Goal: Task Accomplishment & Management: Use online tool/utility

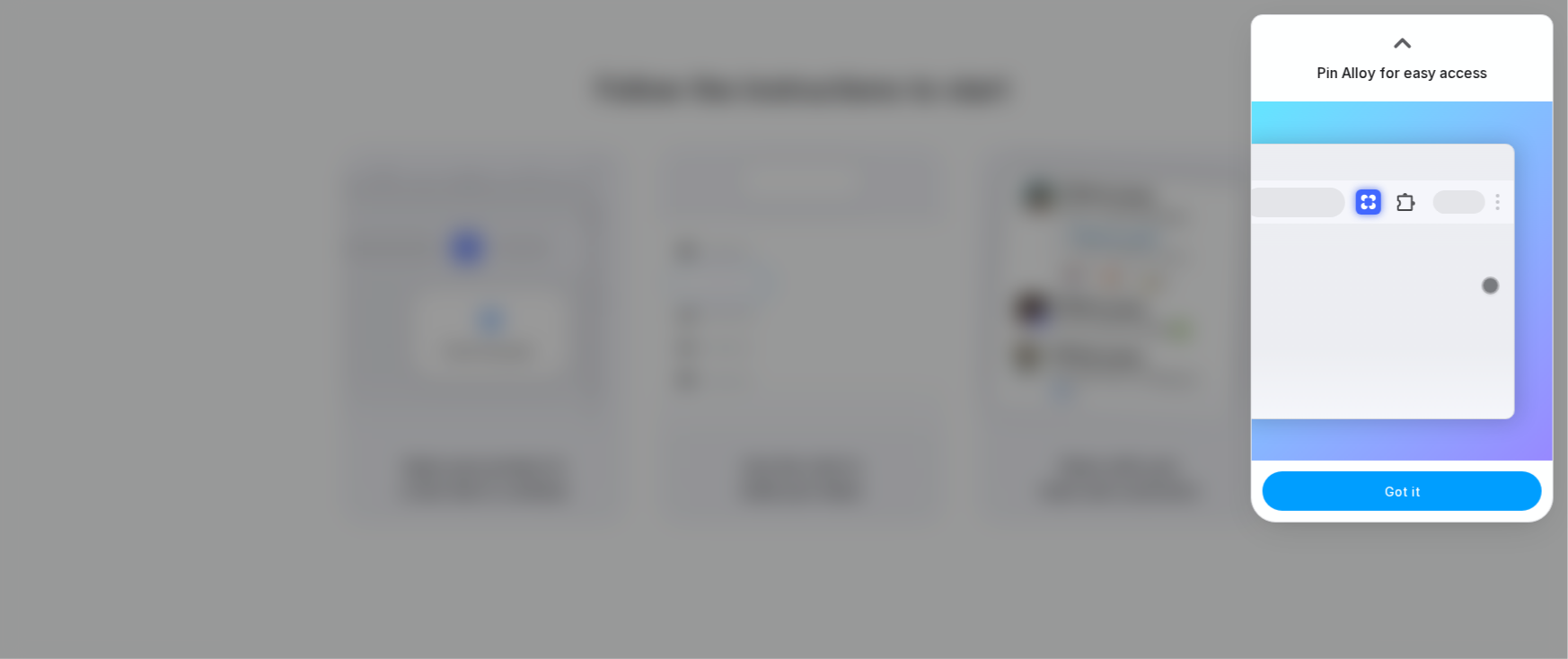
click at [1407, 497] on span "Got it" at bounding box center [1403, 491] width 36 height 19
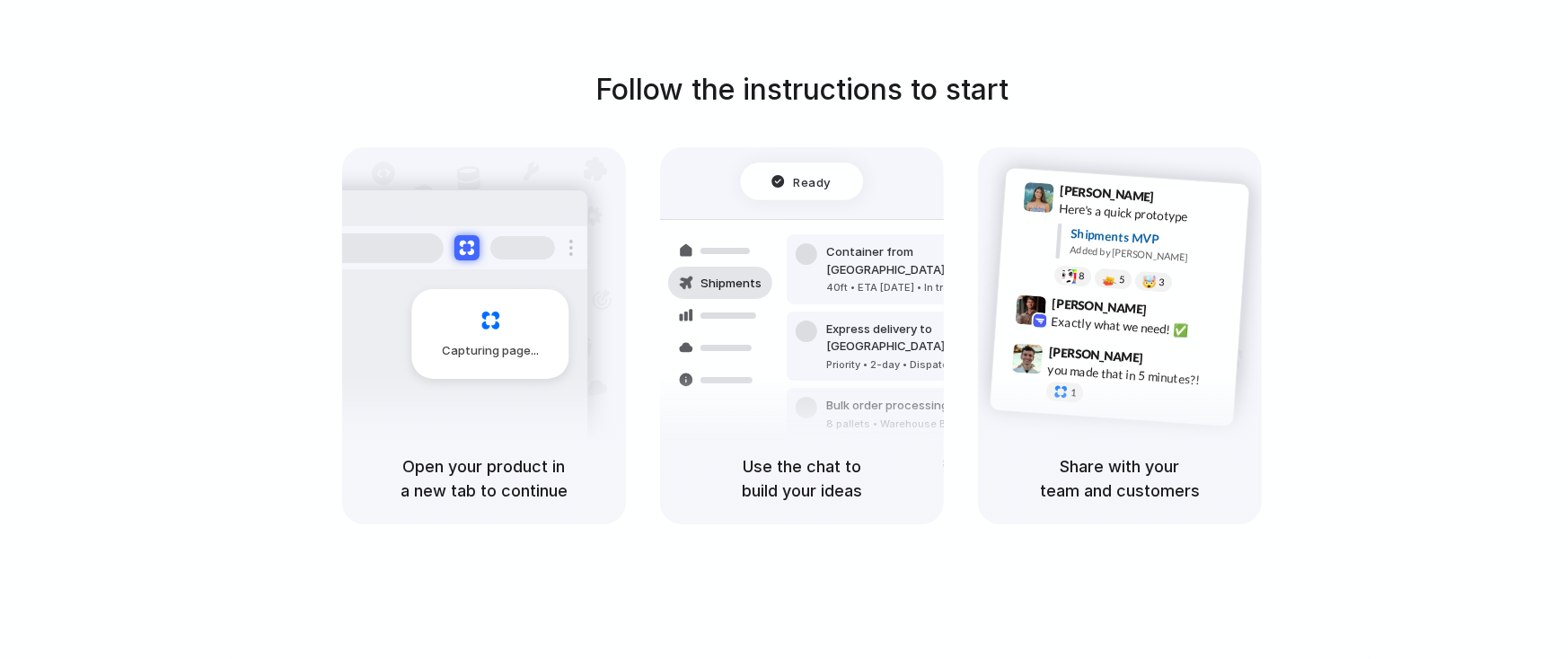
click at [1031, 2] on div "Follow the instructions to start Capturing page Open your product in a new tab …" at bounding box center [801, 348] width 1603 height 695
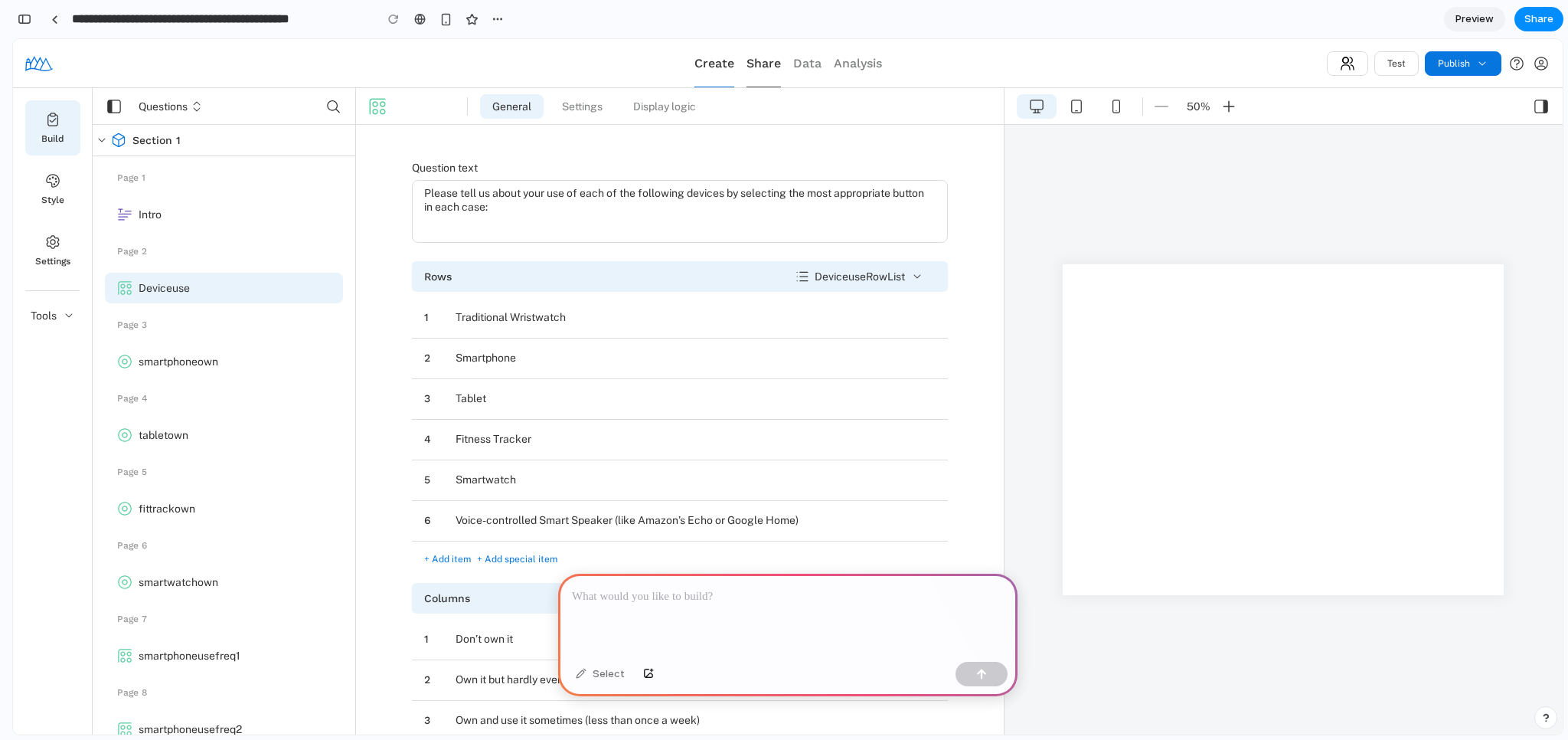
click at [761, 64] on span "Share" at bounding box center [764, 63] width 35 height 15
click at [764, 66] on span "Share" at bounding box center [764, 63] width 35 height 15
click at [796, 66] on span "Data" at bounding box center [807, 63] width 29 height 15
click at [870, 66] on span "Analysis" at bounding box center [858, 63] width 48 height 15
click at [176, 357] on div "smartphoneown" at bounding box center [178, 361] width 80 height 14
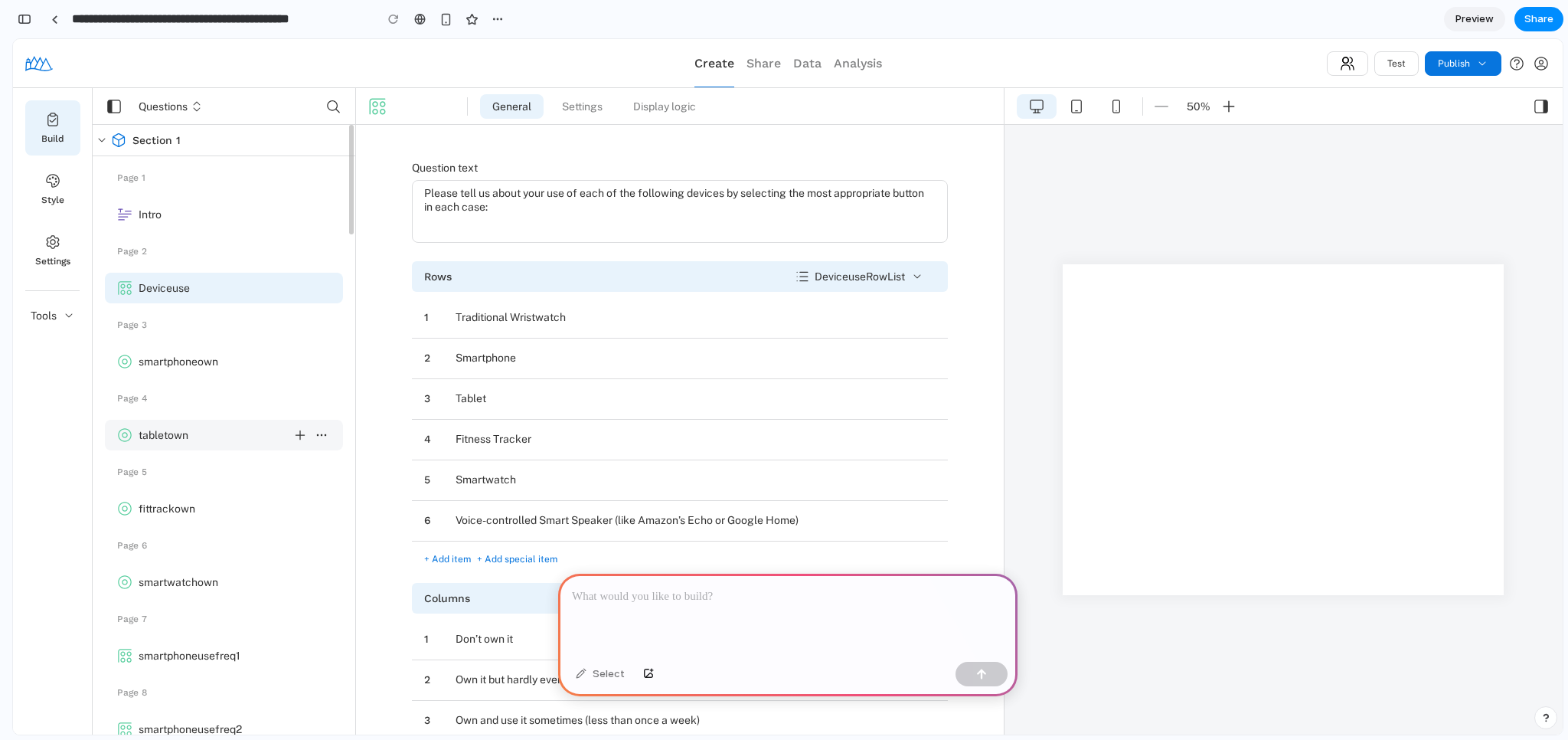
click at [169, 431] on div "tabletown" at bounding box center [163, 435] width 50 height 14
